Goal: Information Seeking & Learning: Learn about a topic

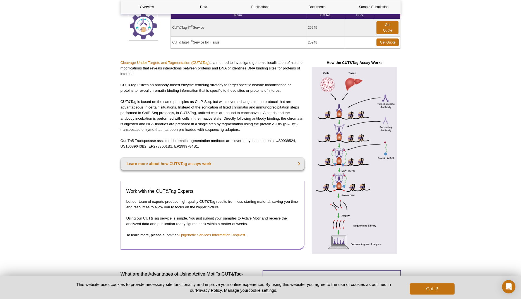
scroll to position [99, 0]
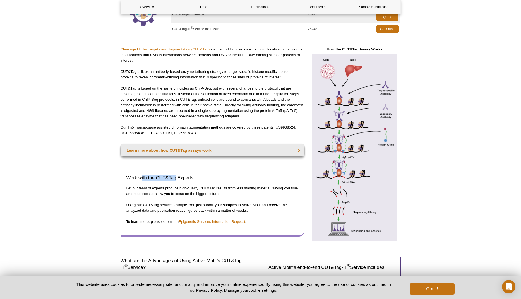
drag, startPoint x: 140, startPoint y: 178, endPoint x: 176, endPoint y: 178, distance: 35.2
click at [176, 178] on h3 "Work with the CUT&Tag Experts​" at bounding box center [212, 178] width 172 height 7
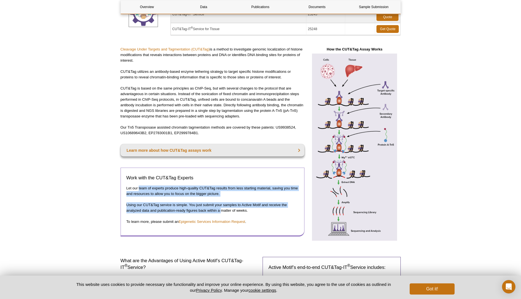
drag, startPoint x: 139, startPoint y: 188, endPoint x: 222, endPoint y: 211, distance: 85.7
click at [222, 211] on div "Work with the CUT&Tag Experts​ Let our team of experts produce high-quality CUT…" at bounding box center [213, 202] width 184 height 69
click at [222, 211] on p "Using our CUT&Tag service is simple. You just submit your samples to Active Mot…" at bounding box center [212, 207] width 172 height 11
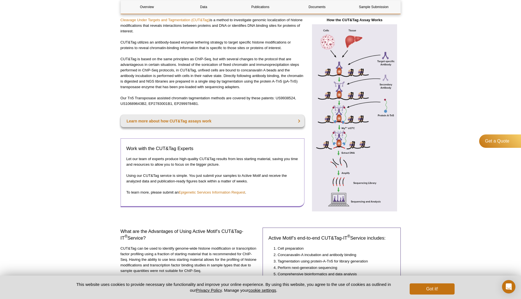
scroll to position [188, 0]
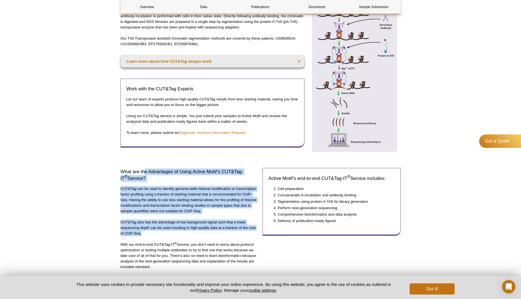
drag, startPoint x: 152, startPoint y: 183, endPoint x: 168, endPoint y: 234, distance: 54.0
click at [168, 234] on div "What are the Advantages of Using Active Motif’s CUT&Tag-IT ® Service? CUT&Tag c…" at bounding box center [190, 219] width 138 height 112
click at [168, 234] on p "CUT&Tag also has the advantage of low background signal such that a lower seque…" at bounding box center [190, 228] width 138 height 17
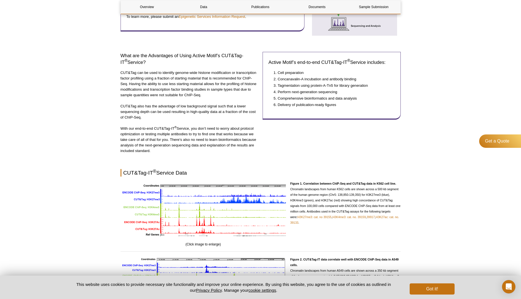
scroll to position [347, 0]
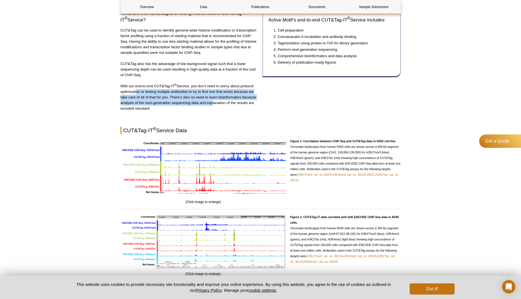
drag, startPoint x: 135, startPoint y: 91, endPoint x: 210, endPoint y: 104, distance: 76.0
click at [210, 104] on p "With our end-to-end CUT&Tag-IT ® Service, you don’t need to worry about protoco…" at bounding box center [190, 97] width 138 height 28
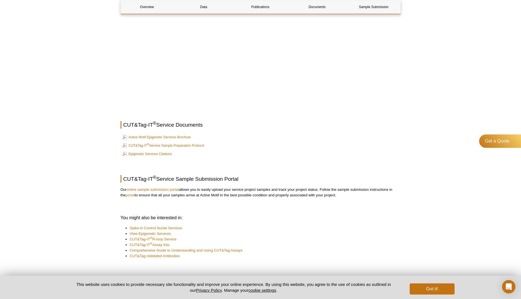
scroll to position [689, 0]
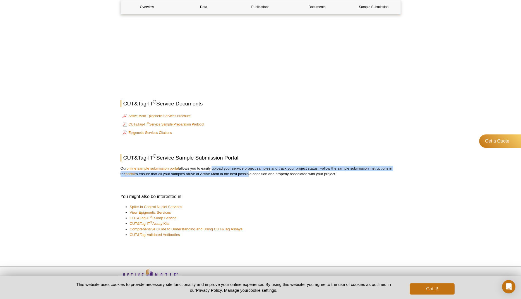
drag, startPoint x: 237, startPoint y: 172, endPoint x: 250, endPoint y: 173, distance: 12.6
click at [250, 173] on p "Our online sample submission portal allows you to easily upload your service pr…" at bounding box center [261, 171] width 280 height 11
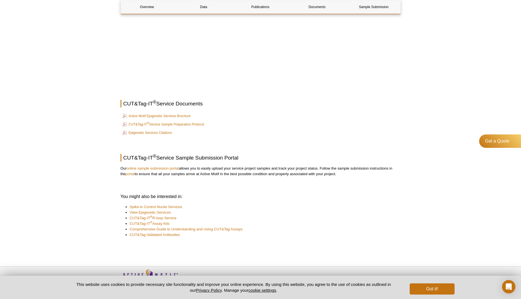
click at [250, 173] on p "Our online sample submission portal allows you to easily upload your service pr…" at bounding box center [261, 171] width 280 height 11
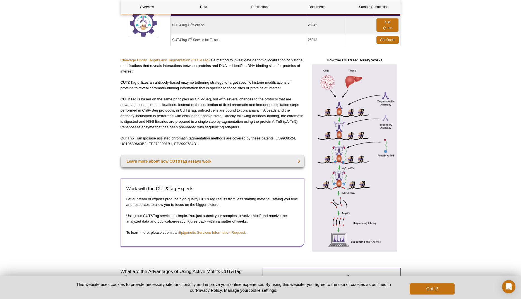
scroll to position [92, 0]
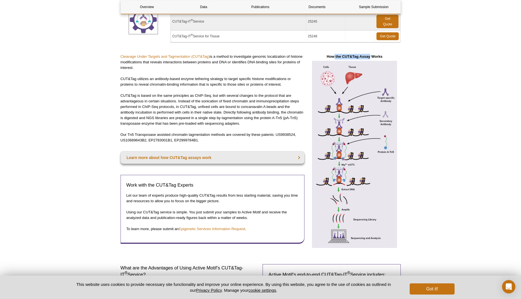
drag, startPoint x: 334, startPoint y: 56, endPoint x: 370, endPoint y: 56, distance: 36.3
click at [370, 56] on strong "How the CUT&Tag Assay Works" at bounding box center [355, 56] width 56 height 4
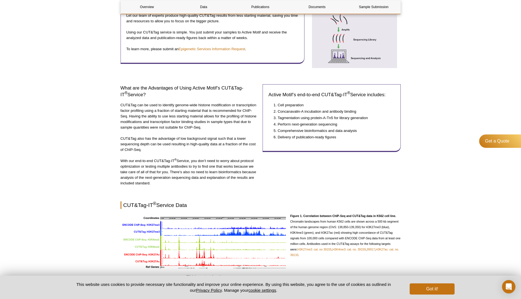
scroll to position [389, 0]
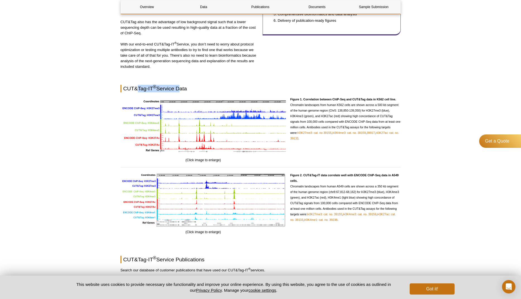
drag, startPoint x: 137, startPoint y: 88, endPoint x: 179, endPoint y: 88, distance: 41.6
click at [179, 88] on h2 "CUT&Tag-IT ® Service Data" at bounding box center [261, 89] width 280 height 8
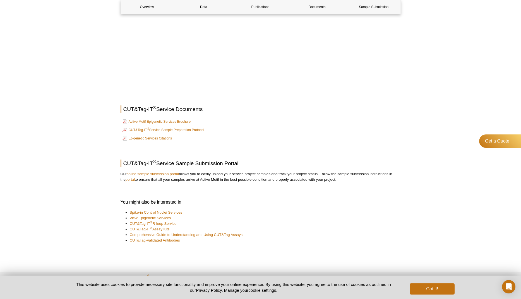
scroll to position [687, 0]
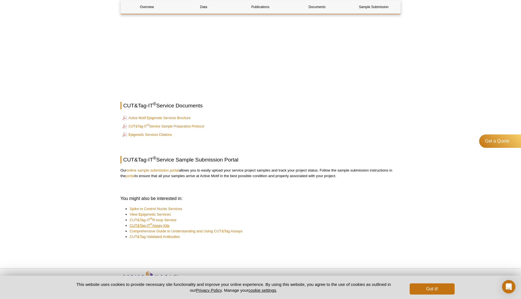
click at [142, 226] on link "CUT&Tag-IT ® Assay Kits" at bounding box center [150, 226] width 40 height 6
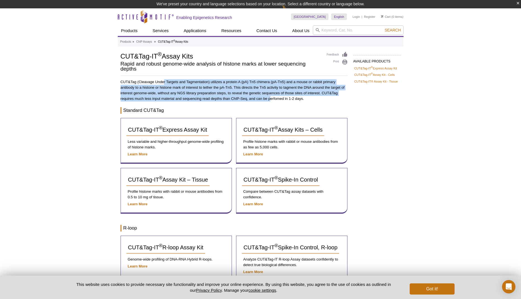
drag, startPoint x: 164, startPoint y: 82, endPoint x: 271, endPoint y: 97, distance: 108.3
click at [271, 97] on p "CUT&Tag (Cleavage Under Targets and Tagmentation) utilizes a protein A (pA) Tn5…" at bounding box center [234, 90] width 227 height 22
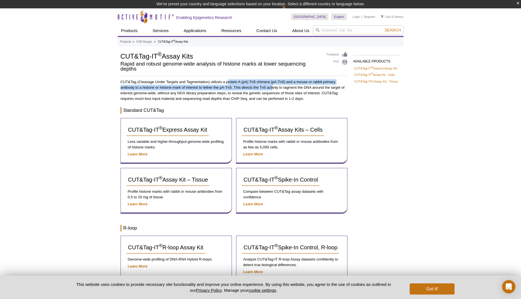
drag, startPoint x: 228, startPoint y: 82, endPoint x: 274, endPoint y: 89, distance: 45.9
click at [274, 89] on p "CUT&Tag (Cleavage Under Targets and Tagmentation) utilizes a protein A (pA) Tn5…" at bounding box center [234, 90] width 227 height 22
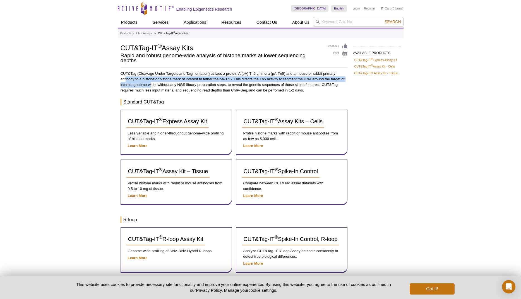
drag, startPoint x: 126, startPoint y: 79, endPoint x: 150, endPoint y: 81, distance: 24.9
click at [150, 81] on p "CUT&Tag (Cleavage Under Targets and Tagmentation) utilizes a protein A (pA) Tn5…" at bounding box center [234, 82] width 227 height 22
drag, startPoint x: 146, startPoint y: 79, endPoint x: 201, endPoint y: 79, distance: 55.0
click at [201, 79] on p "CUT&Tag (Cleavage Under Targets and Tagmentation) utilizes a protein A (pA) Tn5…" at bounding box center [234, 82] width 227 height 22
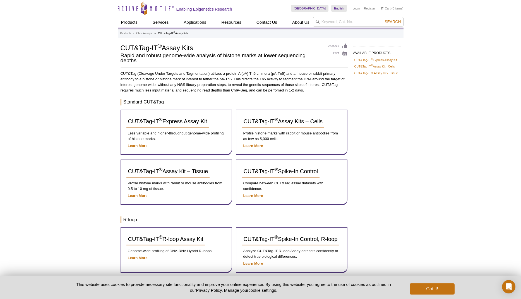
click at [201, 79] on p "CUT&Tag (Cleavage Under Targets and Tagmentation) utilizes a protein A (pA) Tn5…" at bounding box center [234, 82] width 227 height 22
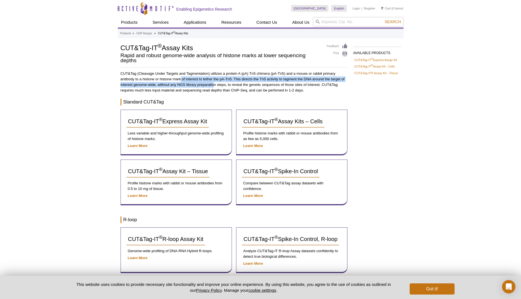
drag, startPoint x: 181, startPoint y: 81, endPoint x: 214, endPoint y: 84, distance: 32.8
click at [214, 84] on p "CUT&Tag (Cleavage Under Targets and Tagmentation) utilizes a protein A (pA) Tn5…" at bounding box center [234, 82] width 227 height 22
drag, startPoint x: 206, startPoint y: 78, endPoint x: 257, endPoint y: 84, distance: 51.2
click at [257, 84] on p "CUT&Tag (Cleavage Under Targets and Tagmentation) utilizes a protein A (pA) Tn5…" at bounding box center [234, 82] width 227 height 22
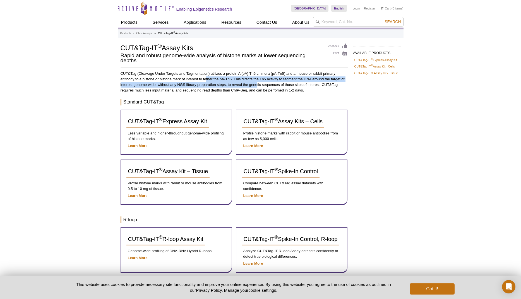
click at [257, 84] on p "CUT&Tag (Cleavage Under Targets and Tagmentation) utilizes a protein A (pA) Tn5…" at bounding box center [234, 82] width 227 height 22
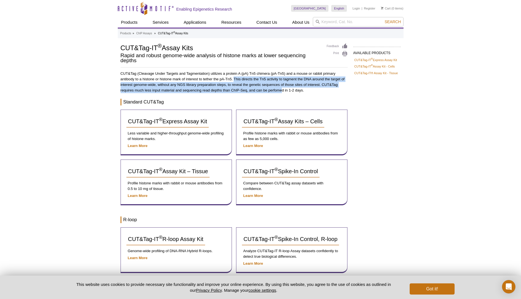
drag, startPoint x: 235, startPoint y: 79, endPoint x: 282, endPoint y: 89, distance: 47.6
click at [282, 89] on p "CUT&Tag (Cleavage Under Targets and Tagmentation) utilizes a protein A (pA) Tn5…" at bounding box center [234, 82] width 227 height 22
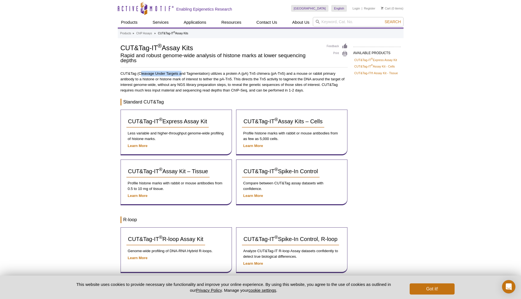
drag, startPoint x: 142, startPoint y: 72, endPoint x: 181, endPoint y: 75, distance: 39.2
click at [181, 75] on p "CUT&Tag (Cleavage Under Targets and Tagmentation) utilizes a protein A (pA) Tn5…" at bounding box center [234, 82] width 227 height 22
drag, startPoint x: 189, startPoint y: 74, endPoint x: 203, endPoint y: 74, distance: 13.4
click at [203, 74] on p "CUT&Tag (Cleavage Under Targets and Tagmentation) utilizes a protein A (pA) Tn5…" at bounding box center [234, 82] width 227 height 22
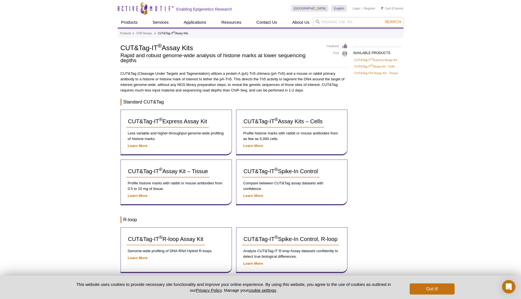
click at [203, 74] on p "CUT&Tag (Cleavage Under Targets and Tagmentation) utilizes a protein A (pA) Tn5…" at bounding box center [234, 82] width 227 height 22
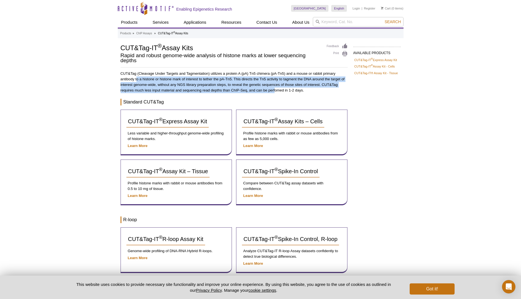
drag, startPoint x: 147, startPoint y: 80, endPoint x: 275, endPoint y: 92, distance: 128.4
click at [275, 92] on p "CUT&Tag (Cleavage Under Targets and Tagmentation) utilizes a protein A (pA) Tn5…" at bounding box center [234, 82] width 227 height 22
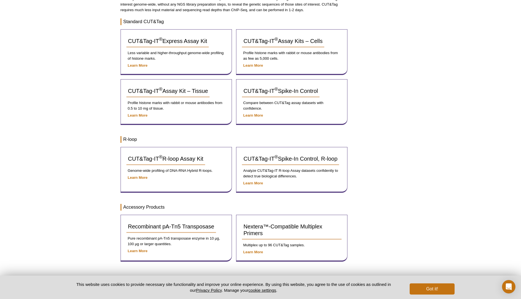
scroll to position [114, 0]
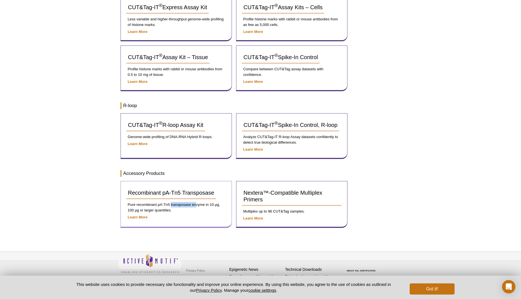
drag, startPoint x: 171, startPoint y: 204, endPoint x: 196, endPoint y: 204, distance: 25.1
click at [196, 204] on p "Pure recombinant pA-Tn5 transposase enzyme in 10 µg, 100 µg or larger quantitie…" at bounding box center [176, 207] width 100 height 11
drag, startPoint x: 159, startPoint y: 209, endPoint x: 167, endPoint y: 209, distance: 7.8
click at [167, 209] on p "Pure recombinant pA-Tn5 transposase enzyme in 10 µg, 100 µg or larger quantitie…" at bounding box center [176, 207] width 100 height 11
click at [190, 192] on span "Recombinant pA-Tn5 Transposase" at bounding box center [171, 193] width 86 height 6
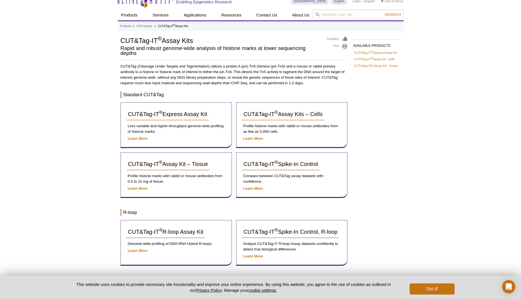
scroll to position [0, 0]
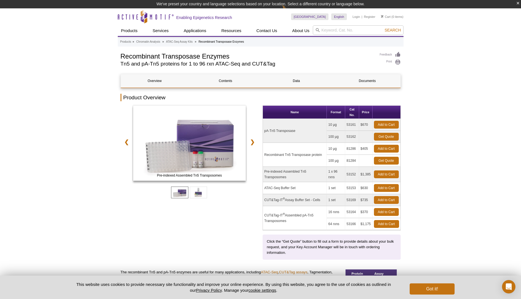
drag, startPoint x: 331, startPoint y: 125, endPoint x: 341, endPoint y: 125, distance: 9.2
click at [341, 125] on td "10 µg" at bounding box center [336, 125] width 18 height 12
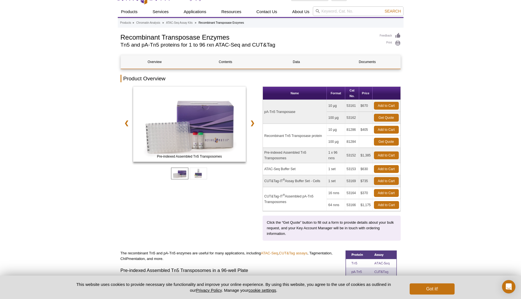
scroll to position [14, 0]
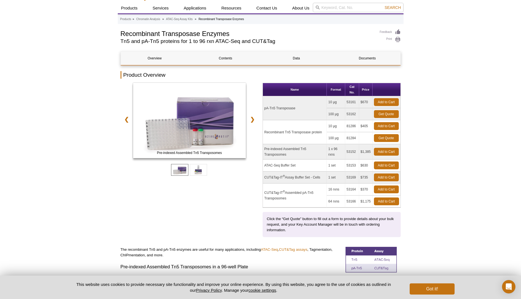
drag, startPoint x: 333, startPoint y: 114, endPoint x: 340, endPoint y: 114, distance: 7.0
click at [340, 114] on td "100 µg" at bounding box center [336, 114] width 18 height 12
drag, startPoint x: 333, startPoint y: 126, endPoint x: 339, endPoint y: 126, distance: 6.4
click at [339, 126] on td "10 µg" at bounding box center [336, 126] width 18 height 12
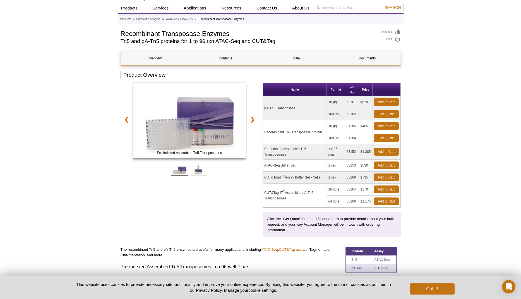
click at [339, 126] on td "10 µg" at bounding box center [336, 126] width 18 height 12
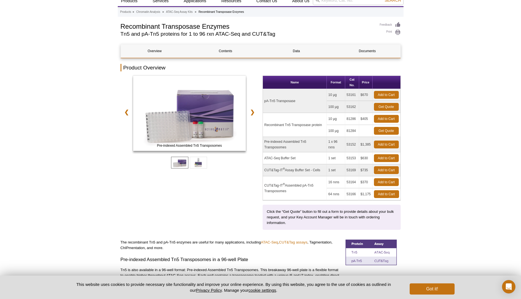
scroll to position [25, 0]
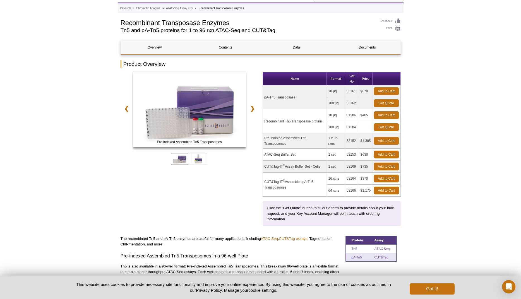
drag, startPoint x: 269, startPoint y: 121, endPoint x: 312, endPoint y: 121, distance: 42.7
click at [312, 121] on td "Recombinant Tn5 Transposase protein" at bounding box center [295, 121] width 64 height 24
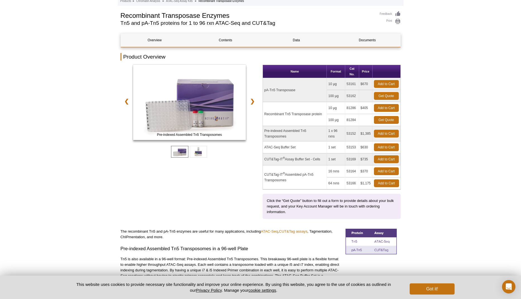
drag, startPoint x: 266, startPoint y: 131, endPoint x: 279, endPoint y: 135, distance: 13.3
click at [279, 135] on td "Pre-indexed Assembled Tn5 Transposomes" at bounding box center [295, 133] width 64 height 15
drag, startPoint x: 360, startPoint y: 83, endPoint x: 368, endPoint y: 84, distance: 8.1
click at [368, 84] on td "$670" at bounding box center [365, 84] width 13 height 12
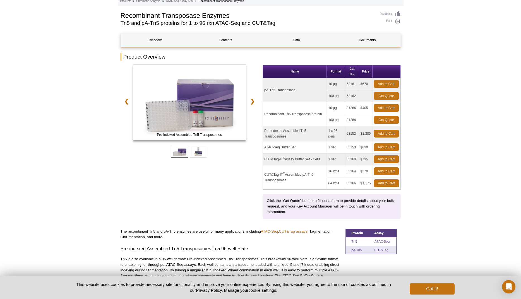
drag, startPoint x: 269, startPoint y: 131, endPoint x: 286, endPoint y: 136, distance: 17.5
click at [286, 136] on td "Pre-indexed Assembled Tn5 Transposomes" at bounding box center [295, 133] width 64 height 15
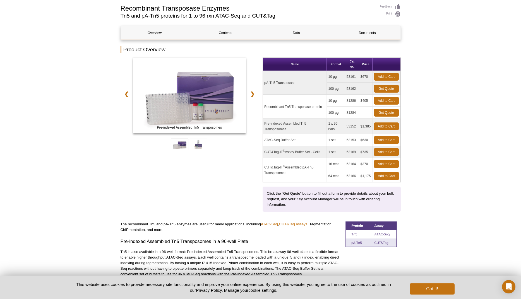
drag, startPoint x: 265, startPoint y: 140, endPoint x: 304, endPoint y: 140, distance: 38.8
click at [304, 140] on td "ATAC-Seq Buffer Set" at bounding box center [295, 140] width 64 height 12
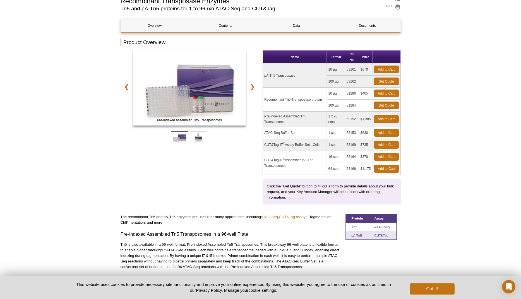
scroll to position [51, 0]
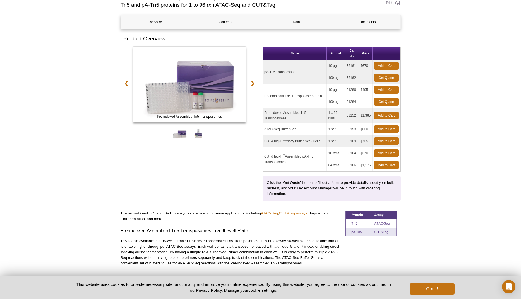
drag, startPoint x: 266, startPoint y: 142, endPoint x: 301, endPoint y: 163, distance: 40.7
click at [301, 164] on tbody "pA-Tn5 Transposase 10 µg 53161 $670 Add to Cart 100 µg 53162 Get Quote ®" at bounding box center [332, 115] width 138 height 111
click at [301, 163] on td "CUT&Tag-IT ® Assembled pA-Tn5 Transposomes" at bounding box center [295, 159] width 64 height 24
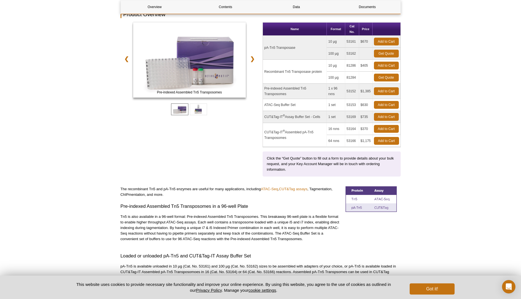
scroll to position [59, 0]
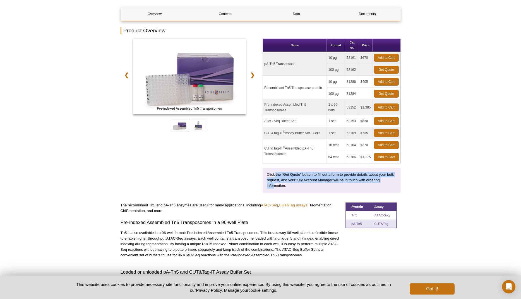
drag, startPoint x: 275, startPoint y: 176, endPoint x: 275, endPoint y: 183, distance: 7.8
click at [275, 183] on p "Click the “Get Quote” button to fill out a form to provide details about your b…" at bounding box center [332, 180] width 130 height 17
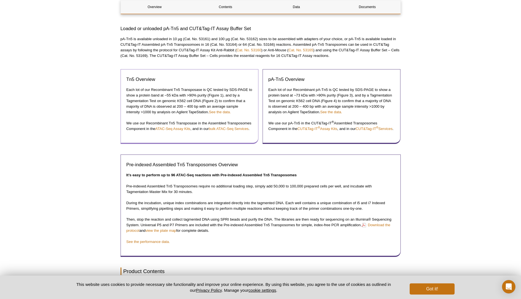
scroll to position [344, 0]
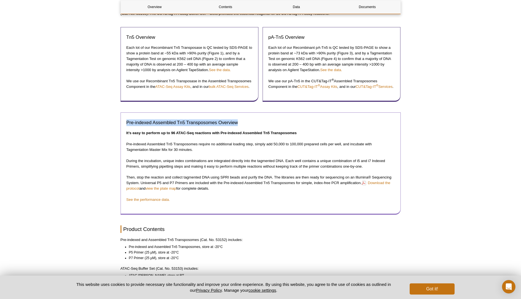
drag, startPoint x: 127, startPoint y: 129, endPoint x: 249, endPoint y: 130, distance: 121.4
click at [249, 126] on h3 "Pre-indexed Assembled Tn5 Transposomes Overview" at bounding box center [260, 122] width 269 height 7
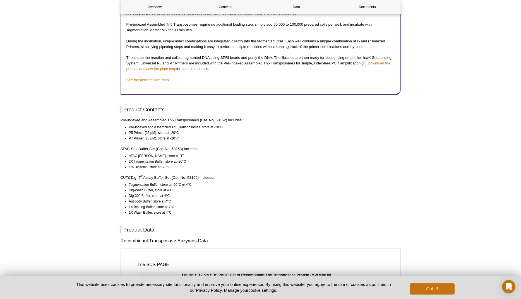
scroll to position [471, 0]
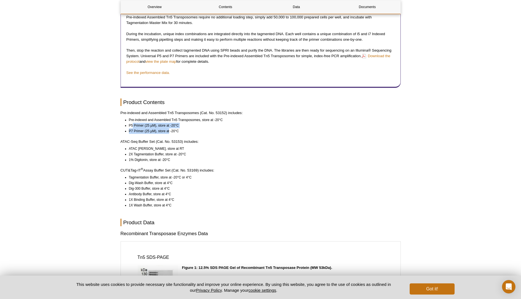
drag, startPoint x: 133, startPoint y: 130, endPoint x: 169, endPoint y: 136, distance: 36.5
click at [169, 134] on ul "Pre-indexed and Assembled Tn5 Transposomes, store at -20°C P5 Primer (25 µM), s…" at bounding box center [258, 125] width 275 height 17
click at [169, 134] on li "P7 Primer (25 µM), store at -20°C" at bounding box center [262, 131] width 267 height 6
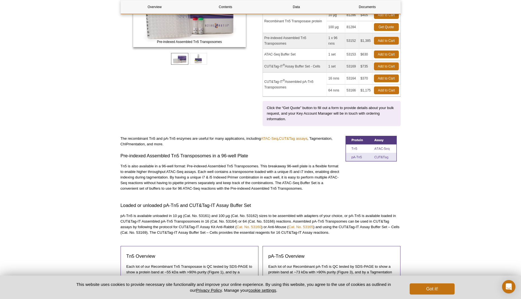
scroll to position [0, 0]
